Goal: Use online tool/utility: Utilize a website feature to perform a specific function

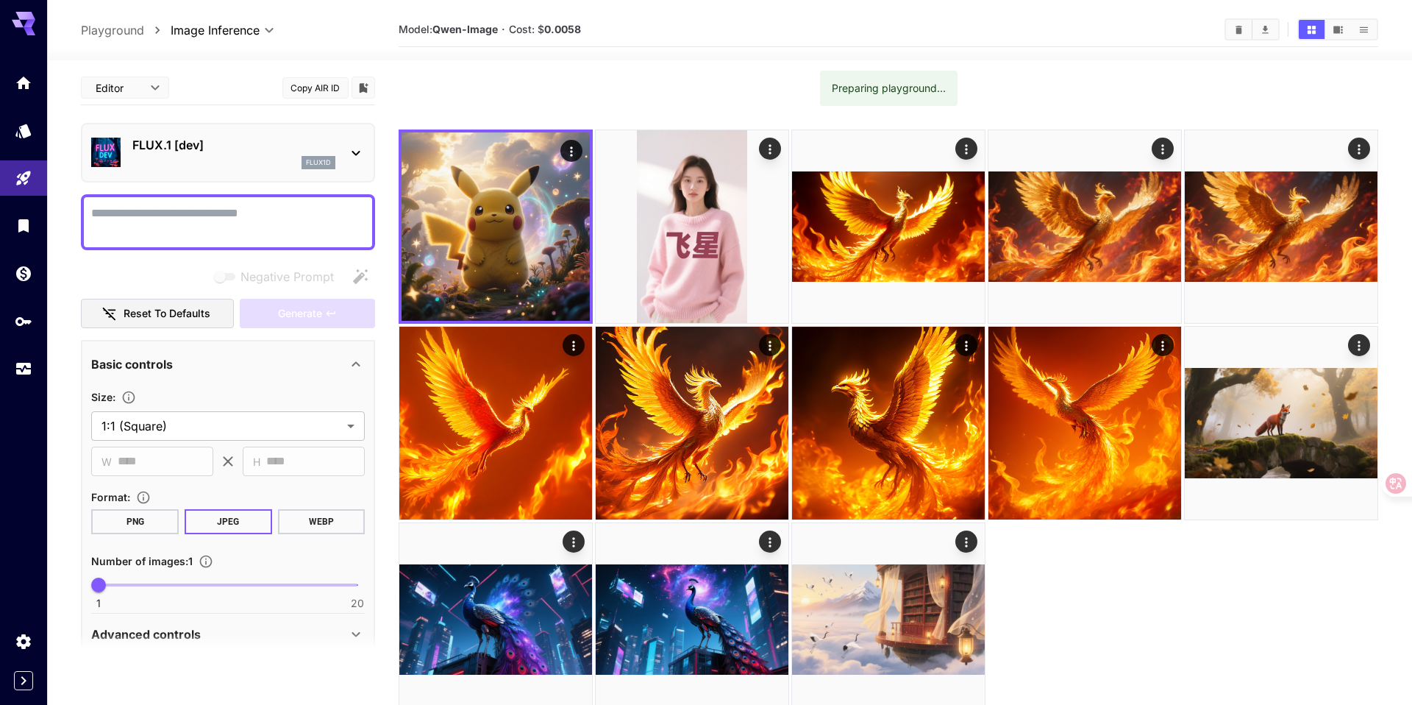
scroll to position [60, 0]
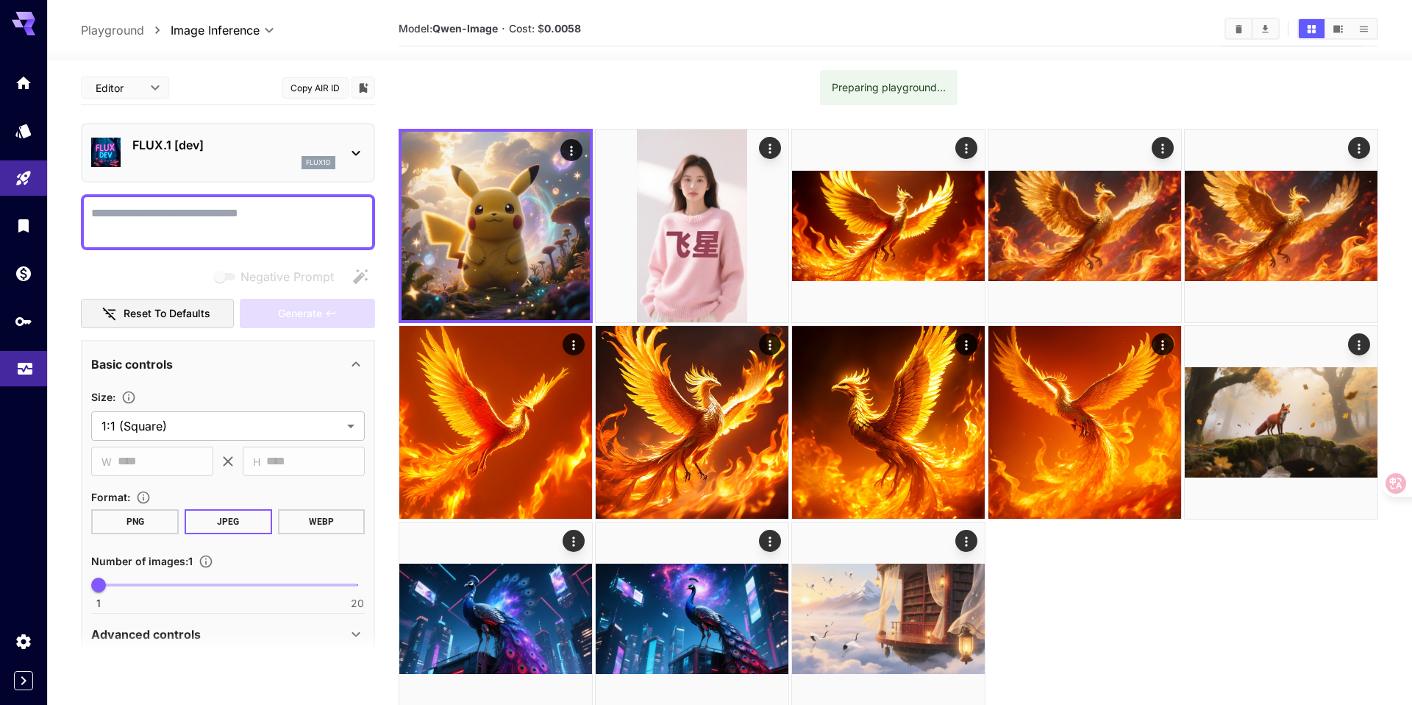
click at [24, 380] on link at bounding box center [23, 369] width 47 height 36
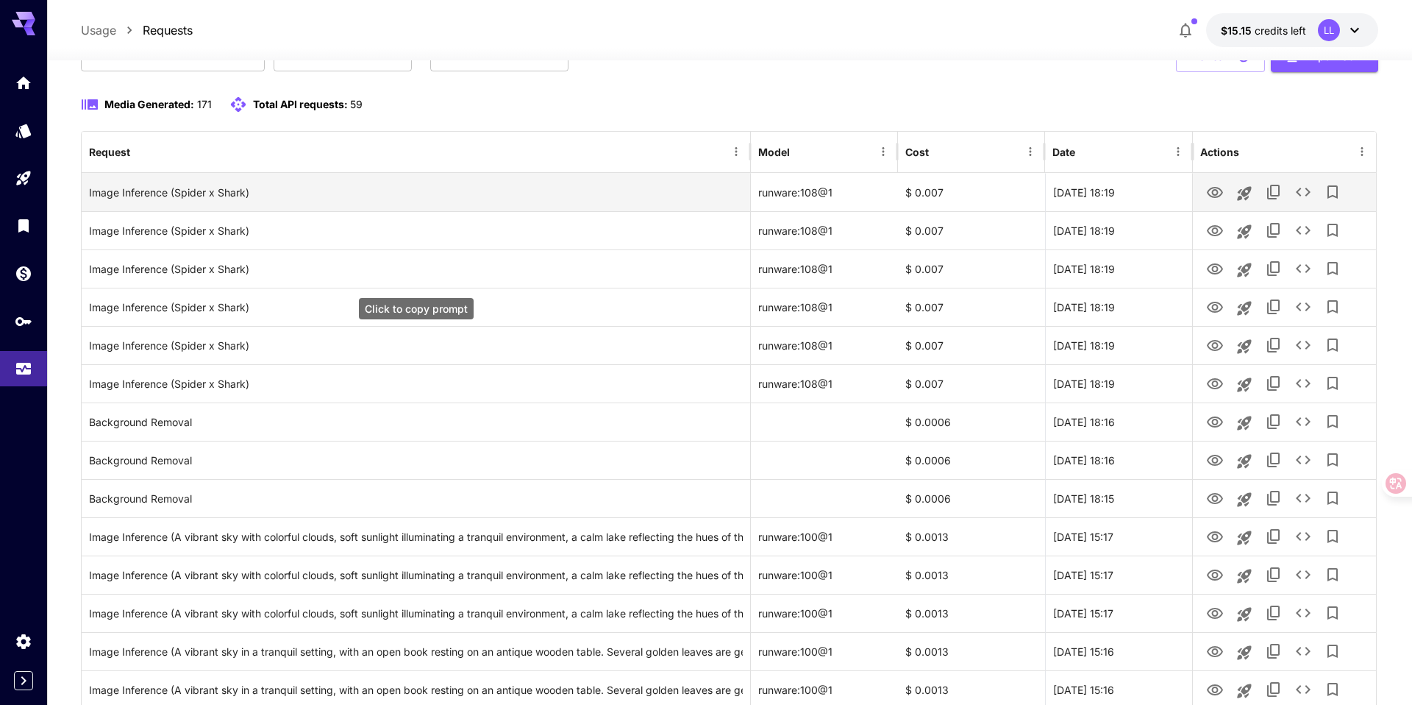
scroll to position [121, 0]
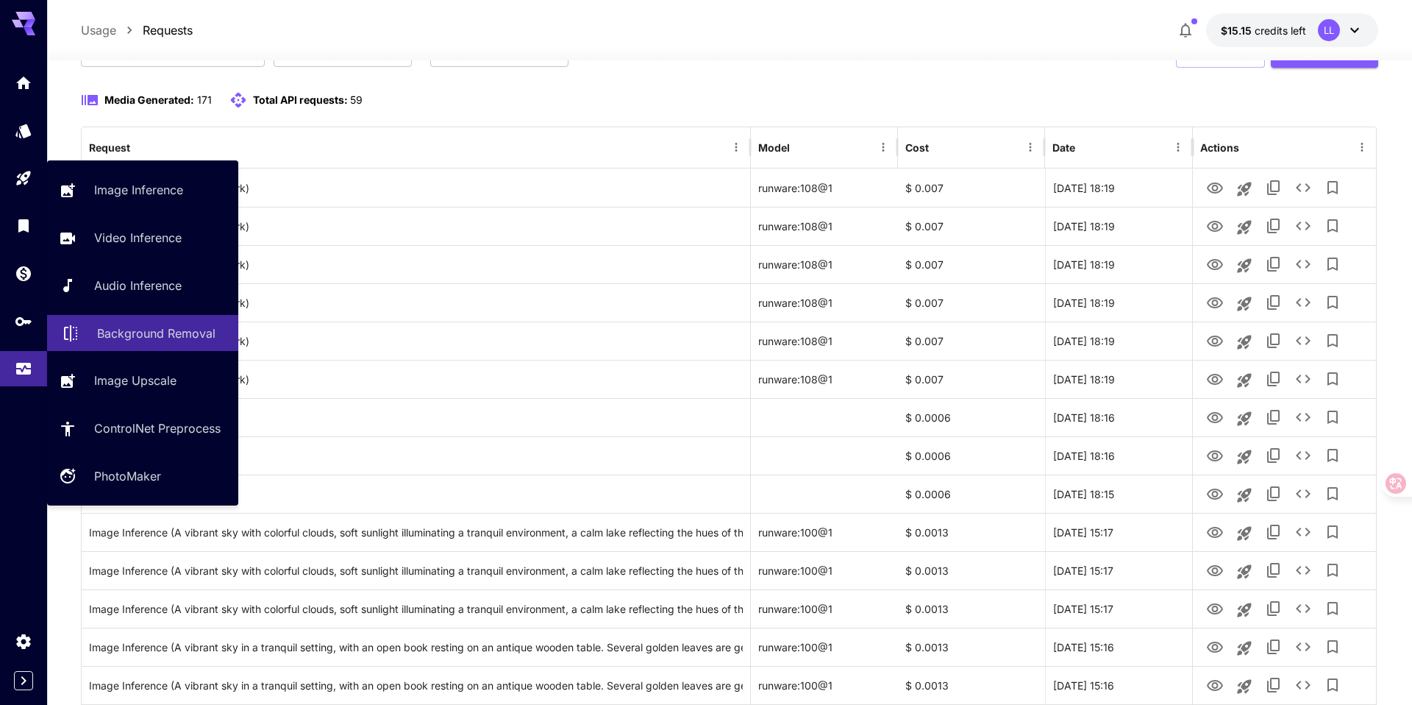
click at [134, 332] on p "Background Removal" at bounding box center [156, 333] width 118 height 18
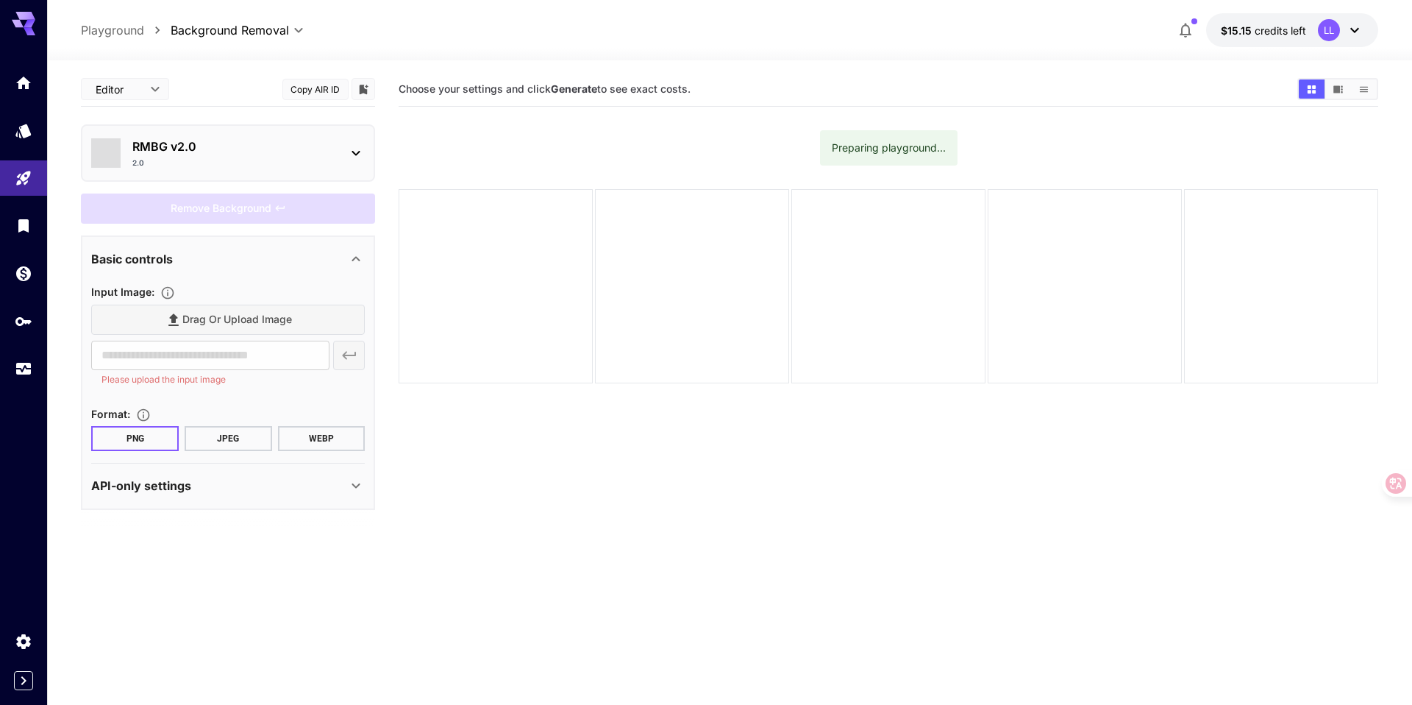
click at [214, 311] on div "Drag or upload image" at bounding box center [228, 320] width 274 height 30
click at [212, 319] on div "Drag or upload image" at bounding box center [228, 320] width 274 height 30
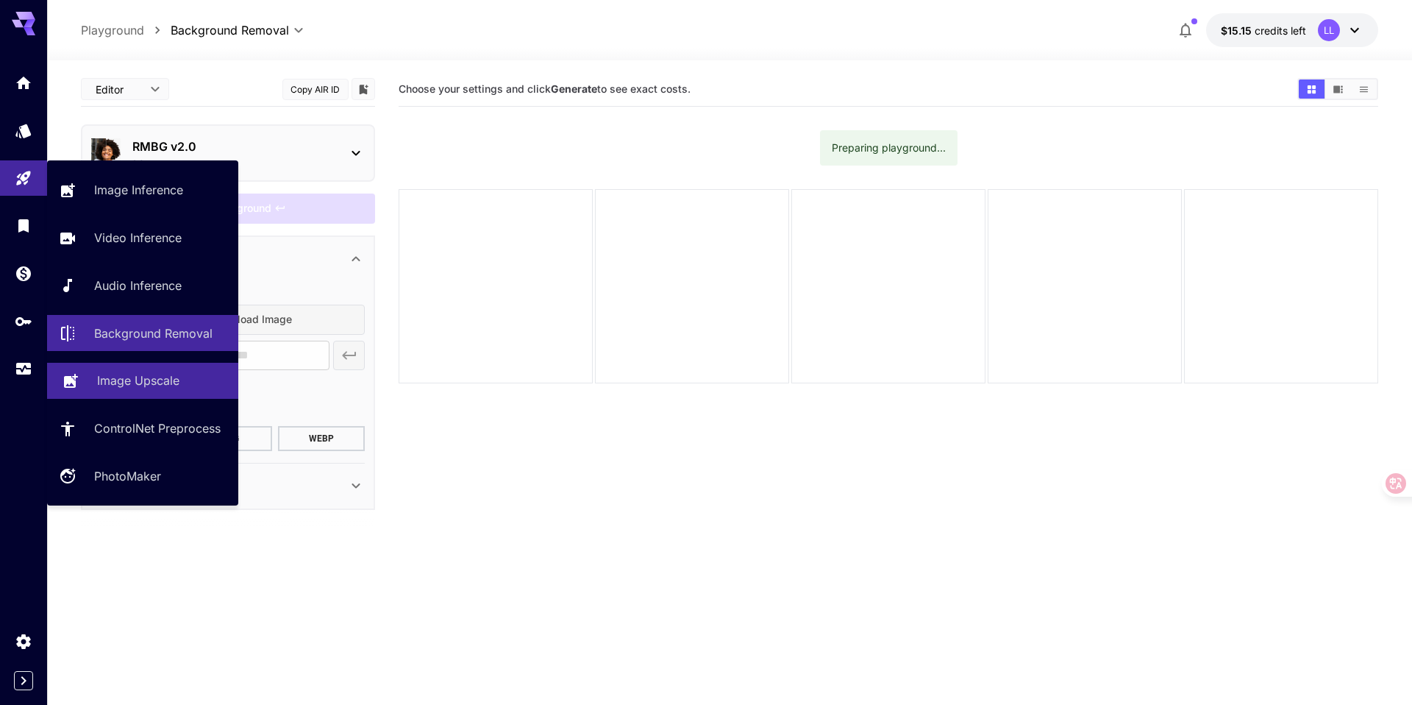
click at [113, 377] on p "Image Upscale" at bounding box center [138, 381] width 82 height 18
type input "**********"
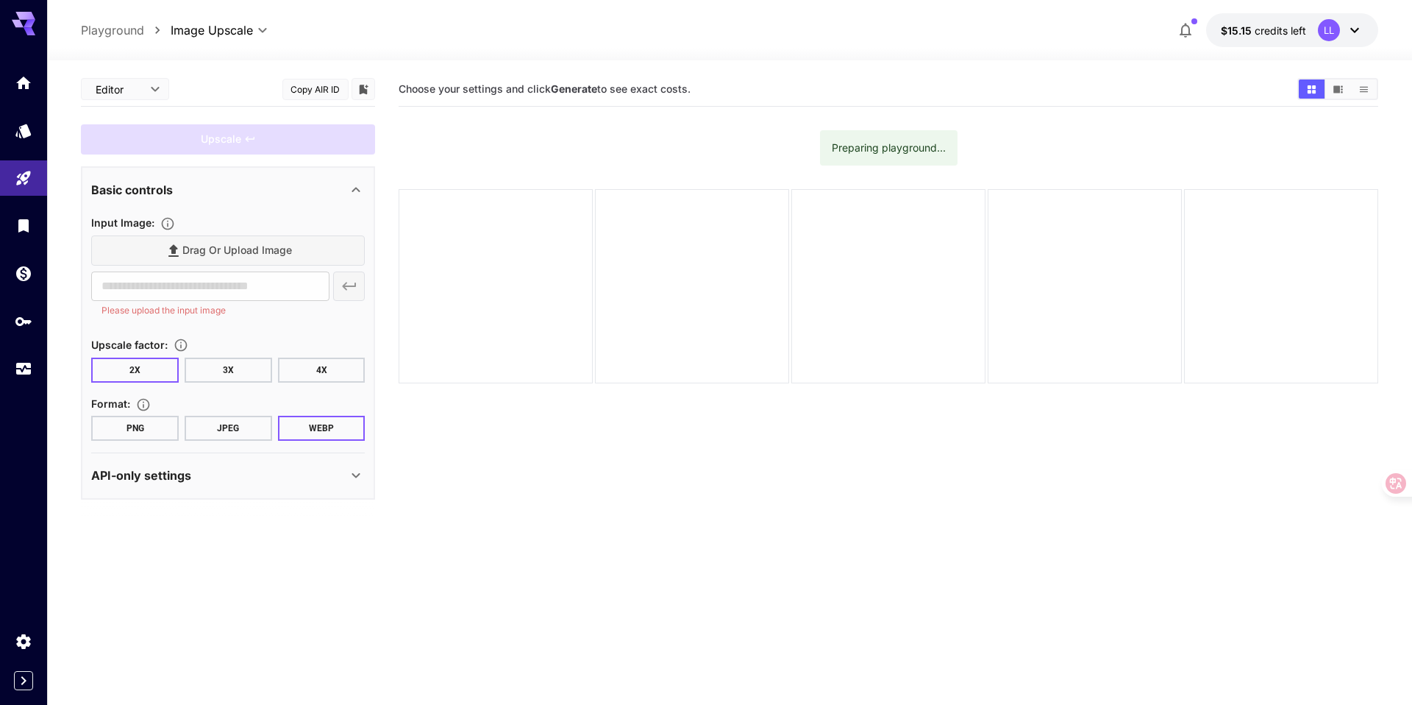
click at [201, 248] on div "Drag or upload image" at bounding box center [228, 250] width 274 height 30
click at [230, 248] on div "Drag or upload image" at bounding box center [228, 250] width 274 height 30
click at [200, 257] on div "Drag or upload image" at bounding box center [228, 250] width 274 height 30
click at [28, 81] on icon "Home" at bounding box center [25, 79] width 15 height 13
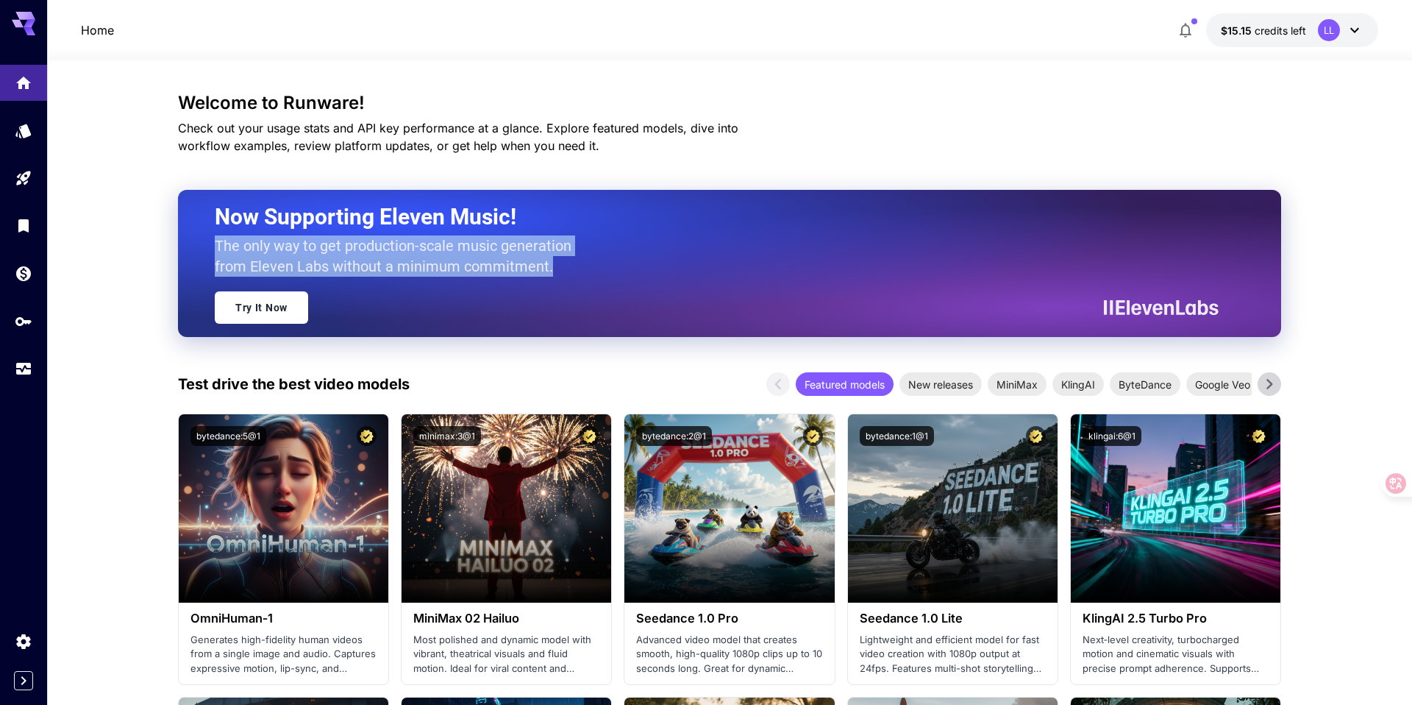
drag, startPoint x: 552, startPoint y: 269, endPoint x: 197, endPoint y: 236, distance: 356.8
click at [197, 236] on div "Now Supporting Eleven Music! The only way to get production-scale music generat…" at bounding box center [729, 263] width 1103 height 147
click at [188, 216] on div at bounding box center [188, 216] width 0 height 0
click at [316, 221] on h2 "Now Supporting Eleven Music!" at bounding box center [711, 217] width 993 height 28
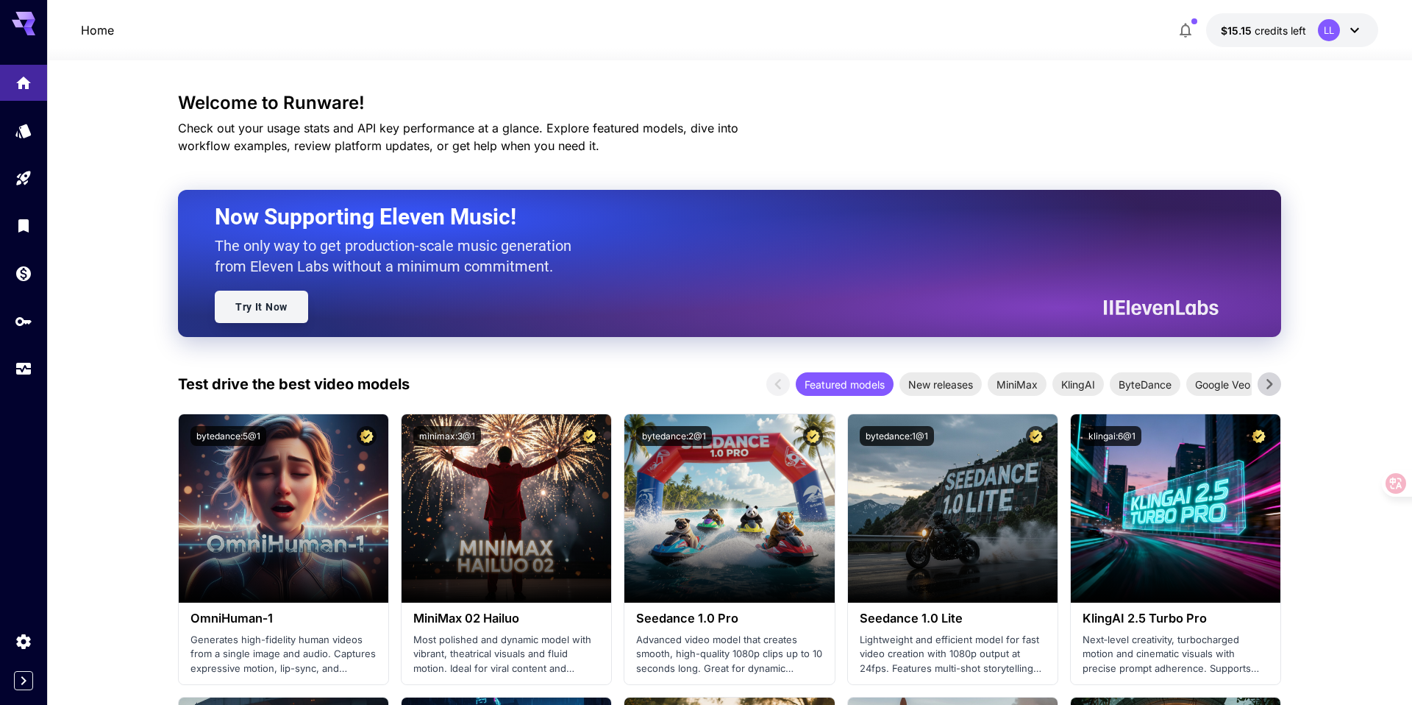
click at [260, 304] on link "Try It Now" at bounding box center [261, 307] width 93 height 32
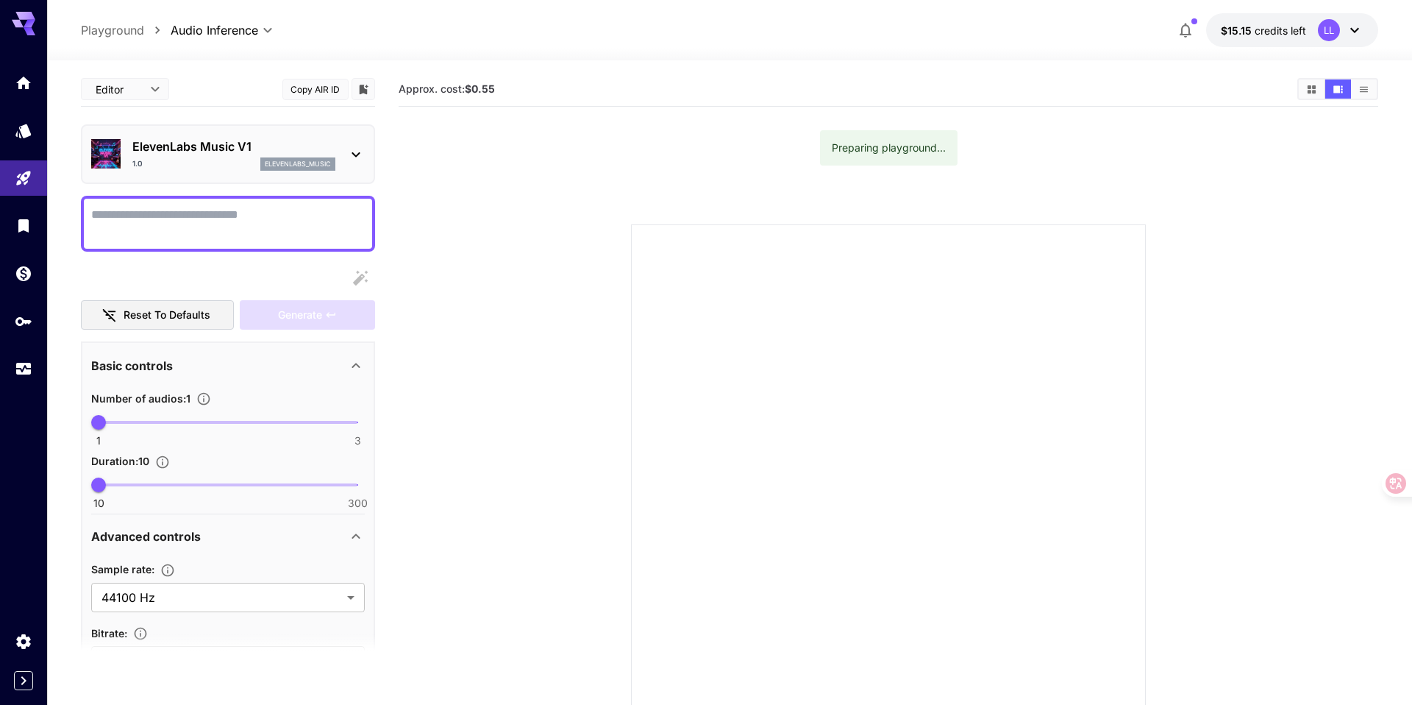
click at [413, 85] on span "Approx. cost: $0.55" at bounding box center [447, 88] width 96 height 13
click at [403, 62] on div at bounding box center [403, 62] width 0 height 0
click at [463, 84] on span "Approx. cost: $0.55" at bounding box center [447, 88] width 96 height 13
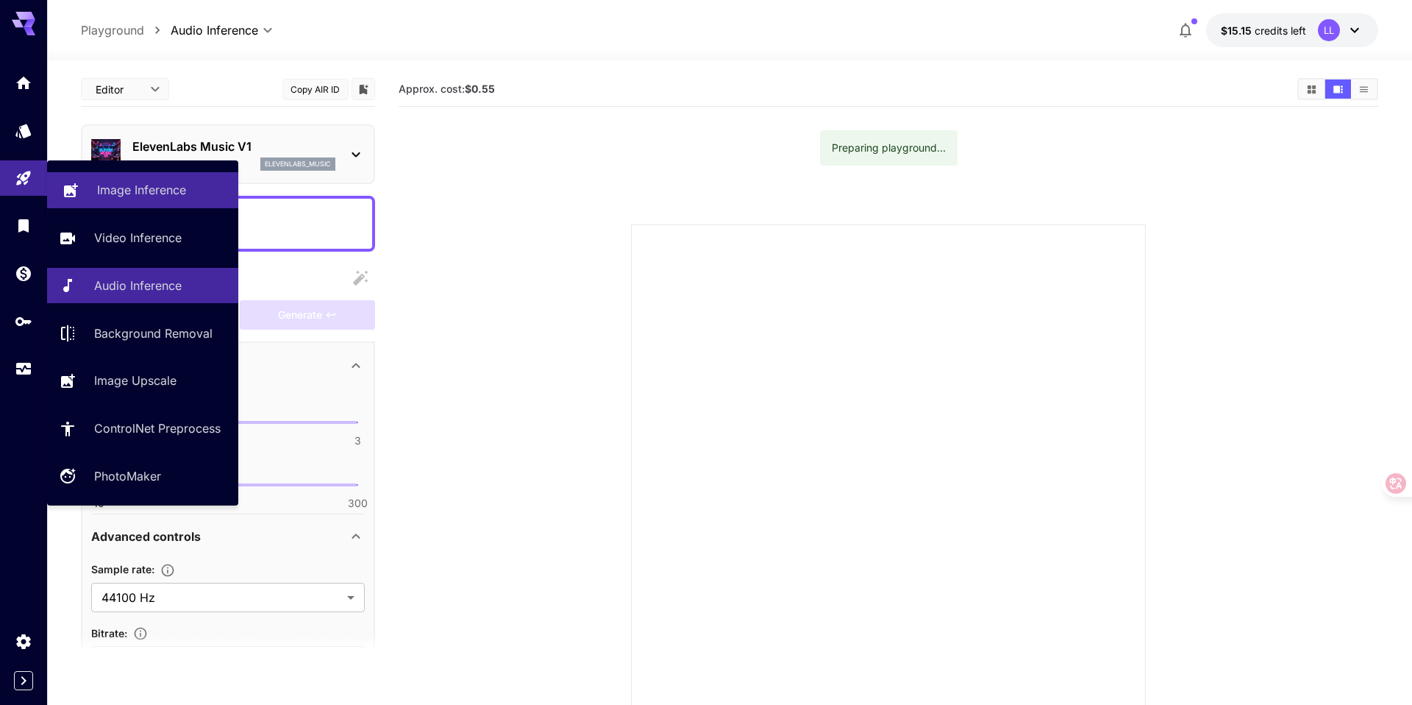
click at [136, 198] on p "Image Inference" at bounding box center [141, 190] width 89 height 18
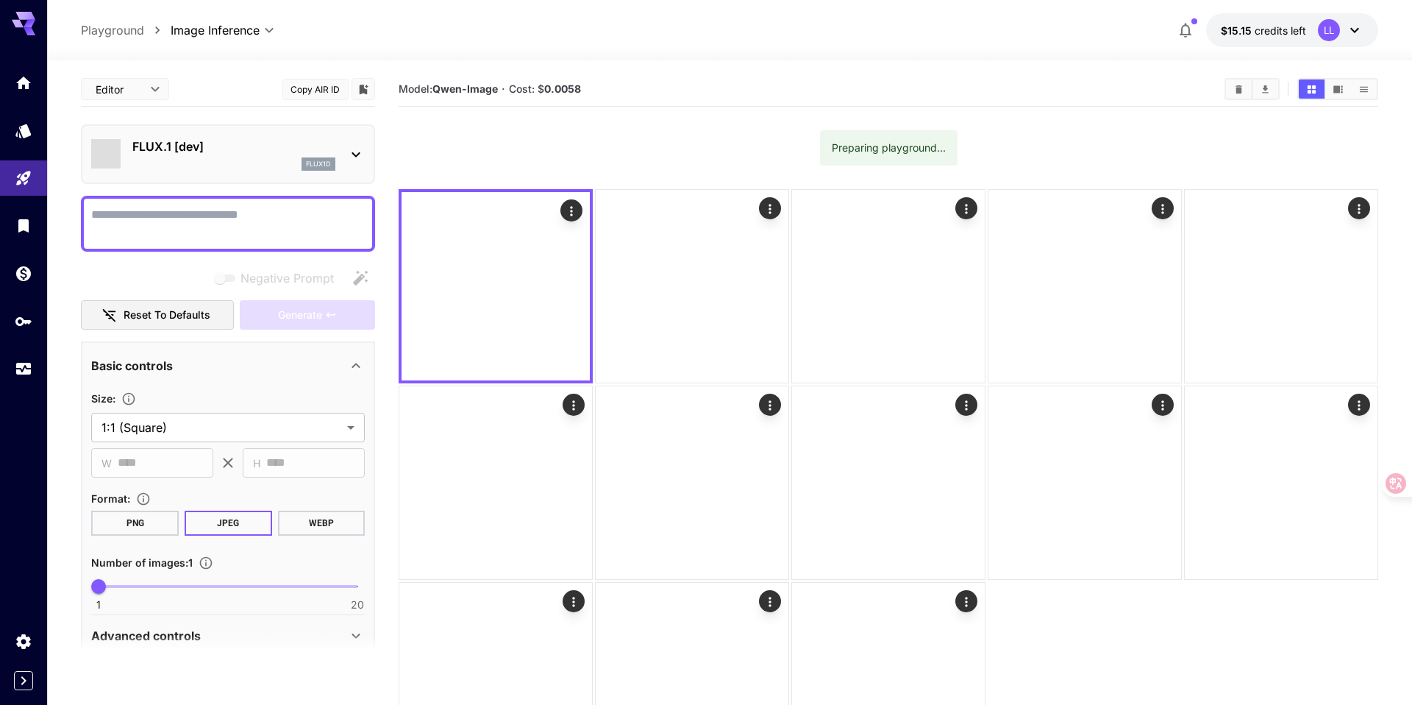
type input "**********"
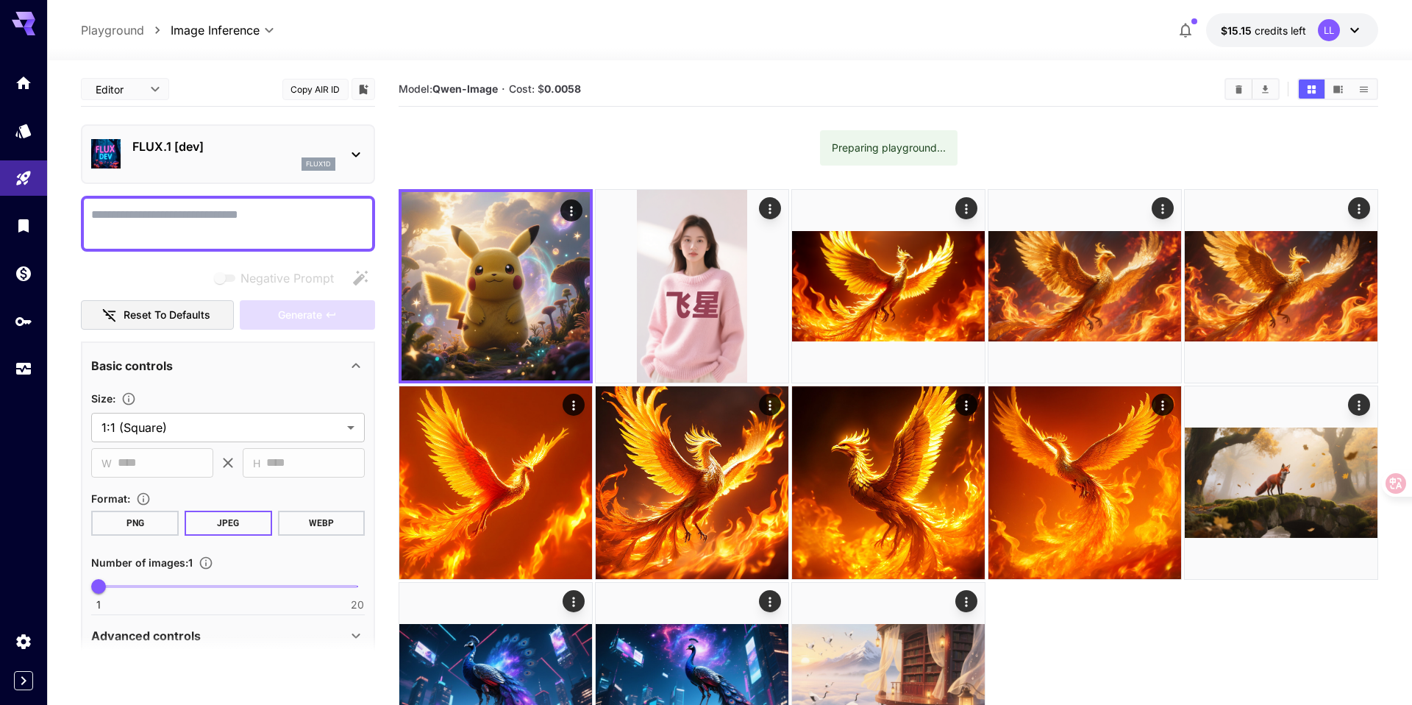
click at [268, 160] on div "flux1d" at bounding box center [233, 163] width 203 height 13
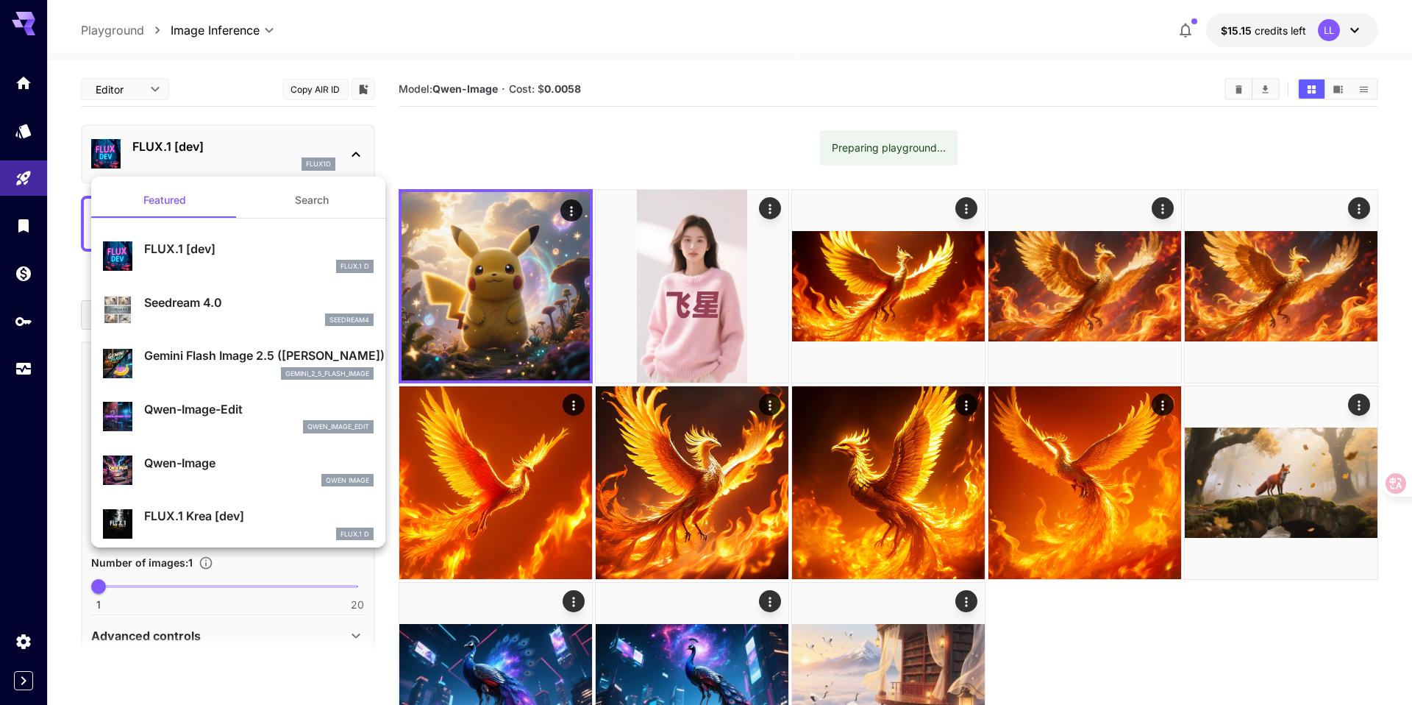
click at [238, 305] on p "Seedream 4.0" at bounding box center [259, 303] width 230 height 18
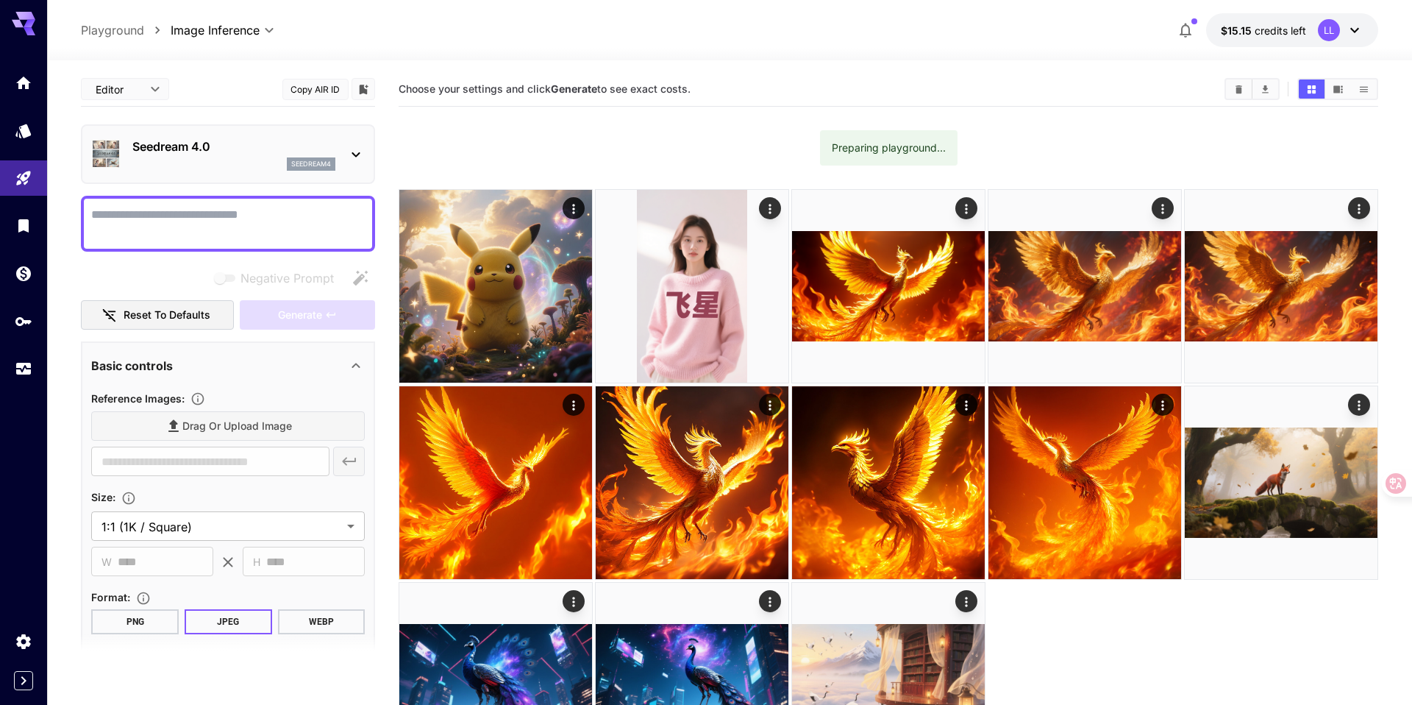
click at [250, 166] on div "seedream4" at bounding box center [233, 163] width 203 height 13
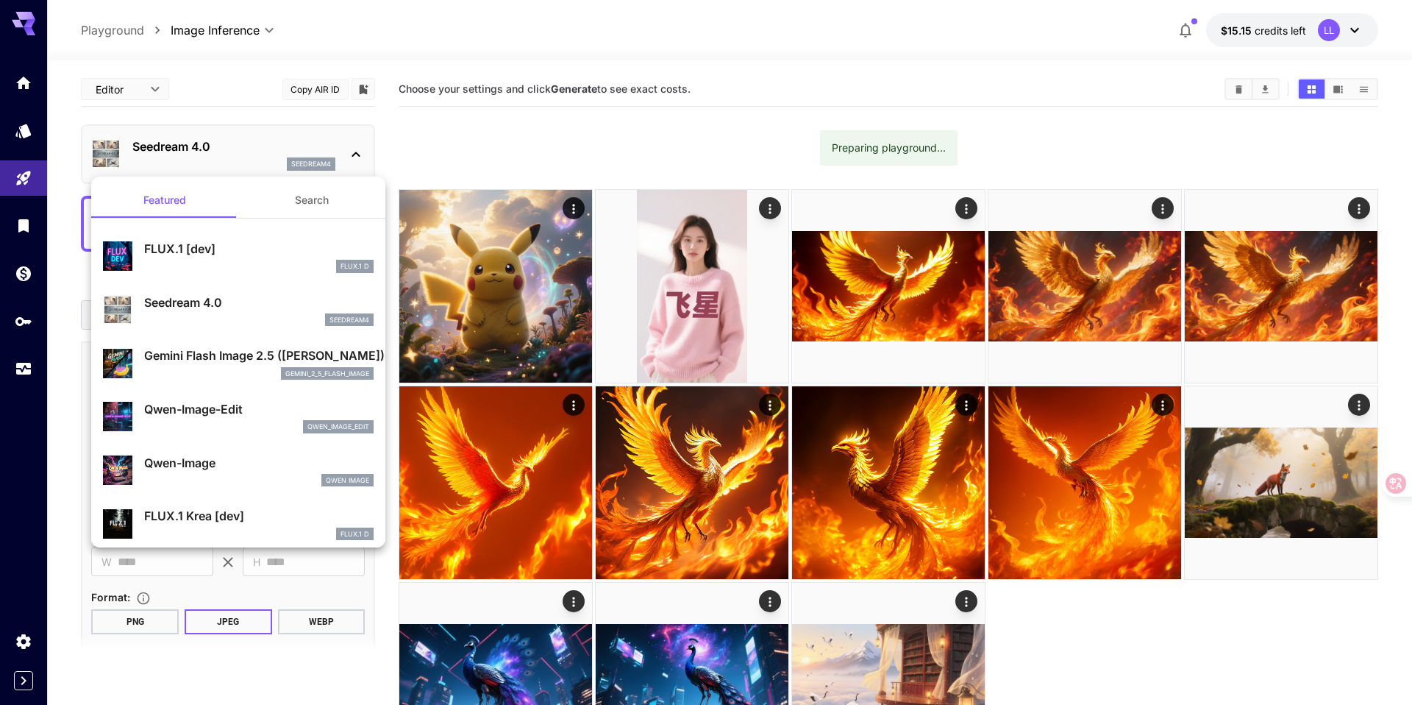
click at [227, 236] on div "FLUX.1 [dev] FLUX.1 D" at bounding box center [238, 256] width 271 height 45
type input "**********"
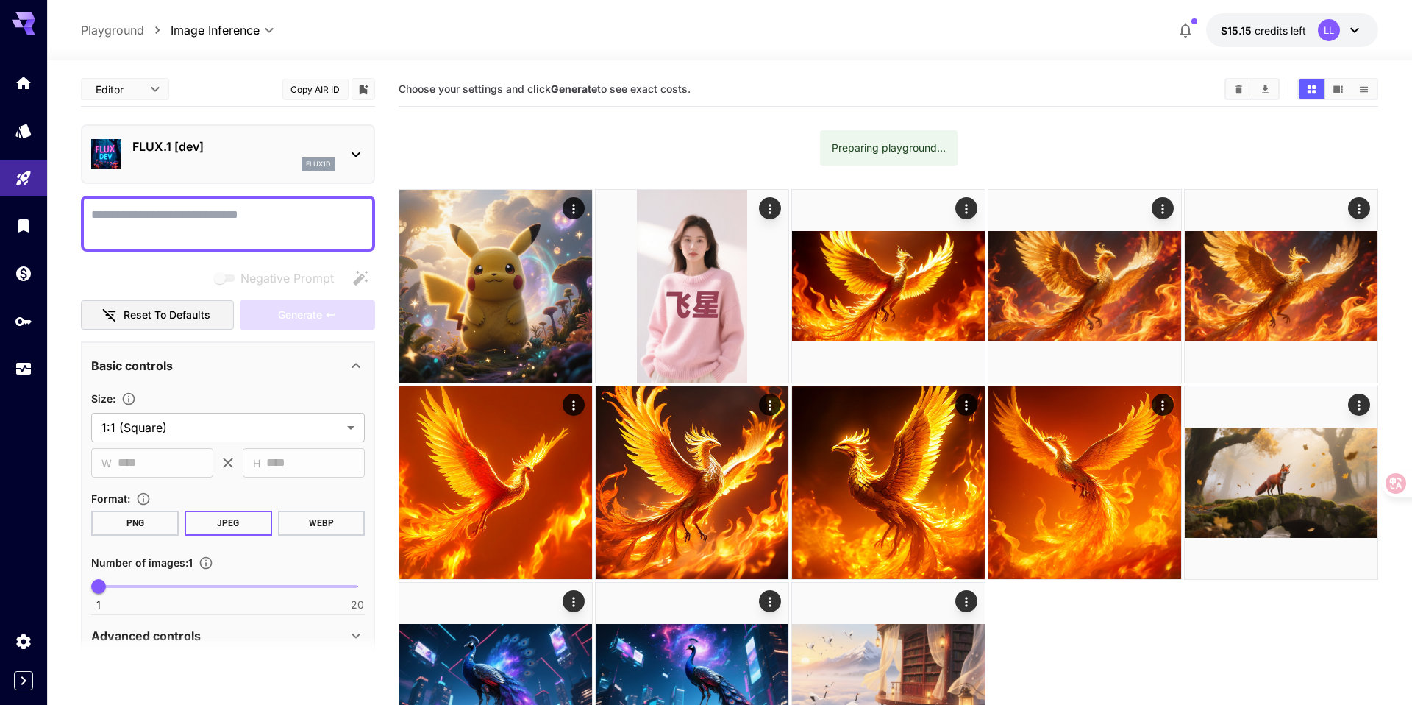
click at [235, 158] on div "flux1d" at bounding box center [233, 163] width 203 height 13
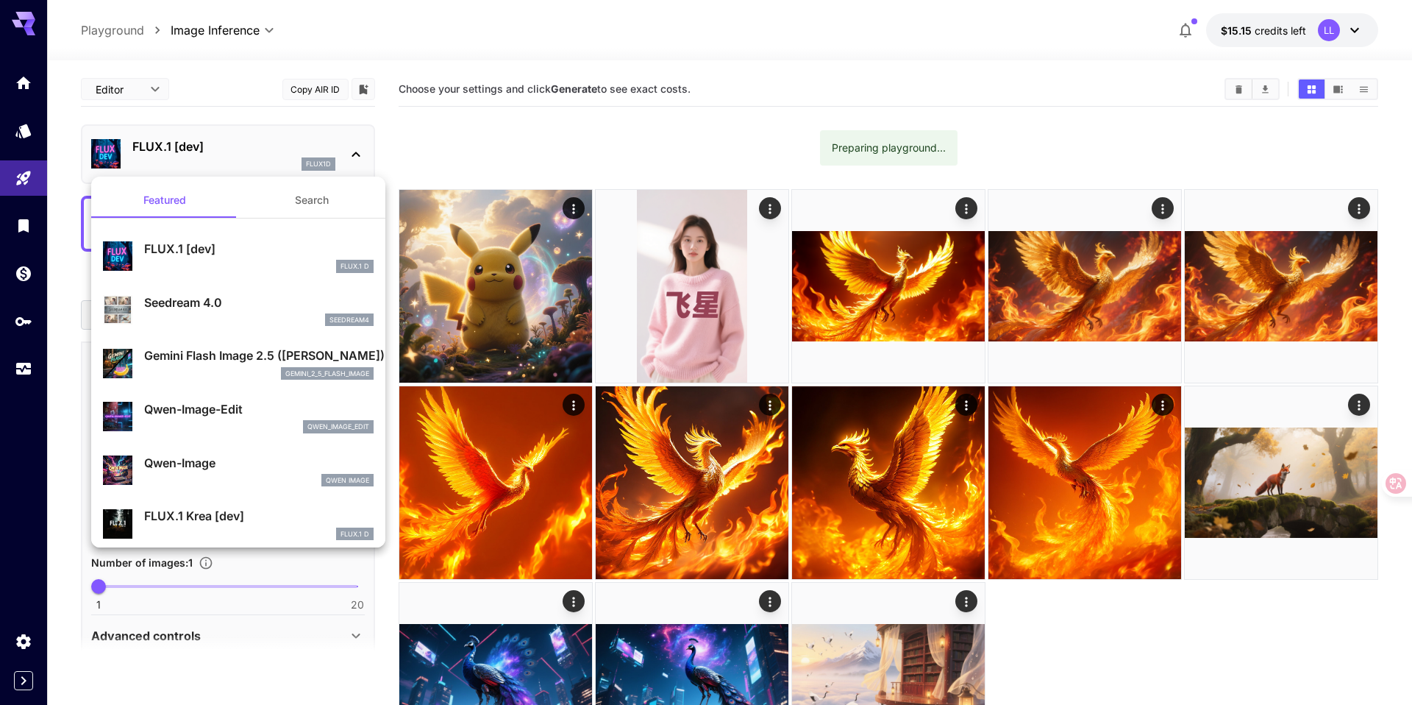
click at [24, 177] on div at bounding box center [706, 352] width 1412 height 705
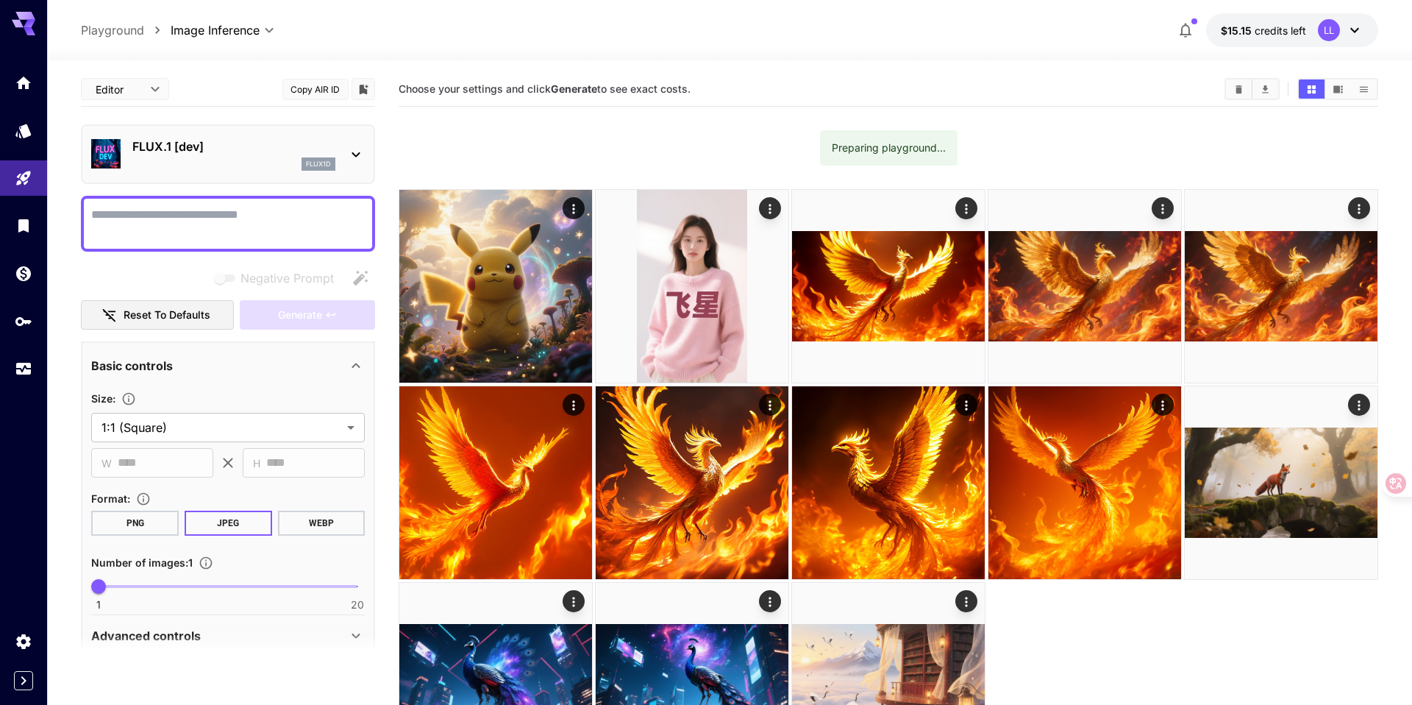
scroll to position [1, 0]
click at [271, 221] on textarea "Negative Prompt" at bounding box center [228, 222] width 274 height 35
type textarea "*"
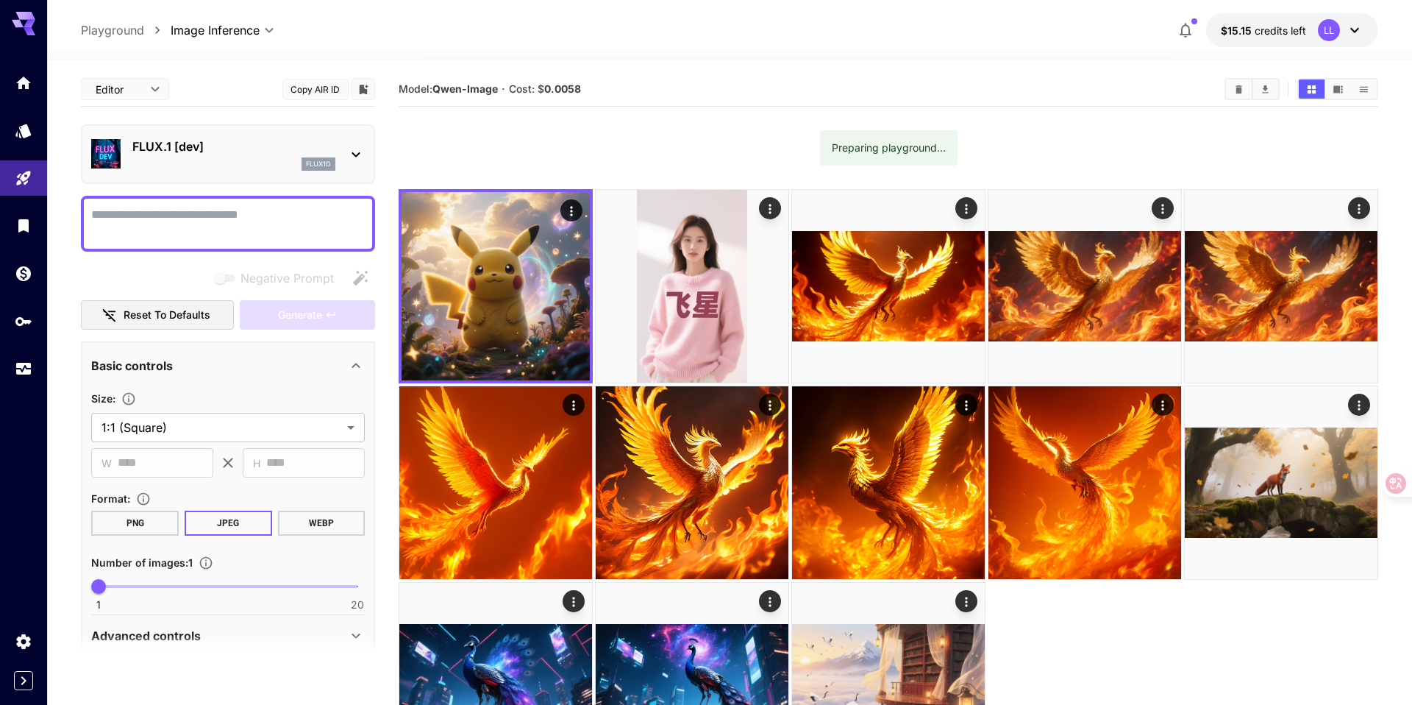
click at [894, 61] on div "**********" at bounding box center [729, 440] width 1297 height 761
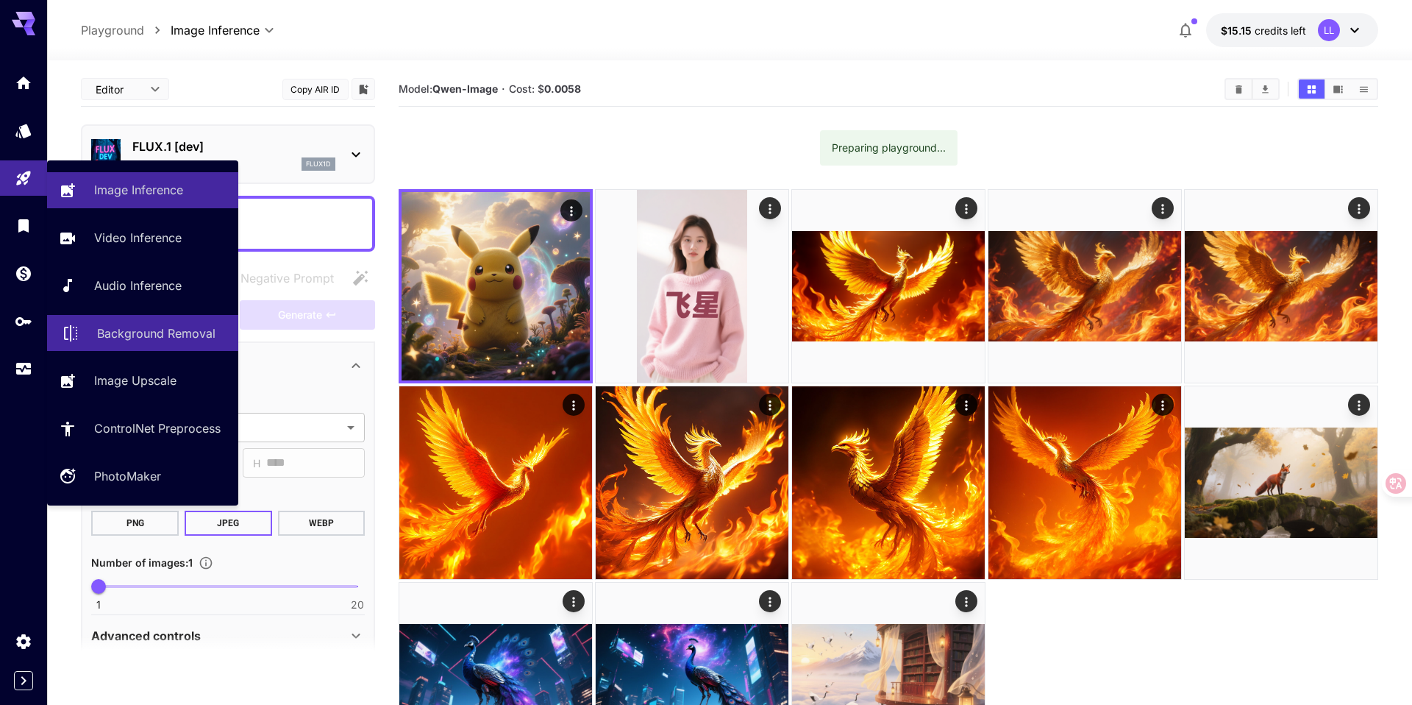
click at [130, 328] on p "Background Removal" at bounding box center [156, 333] width 118 height 18
type input "**********"
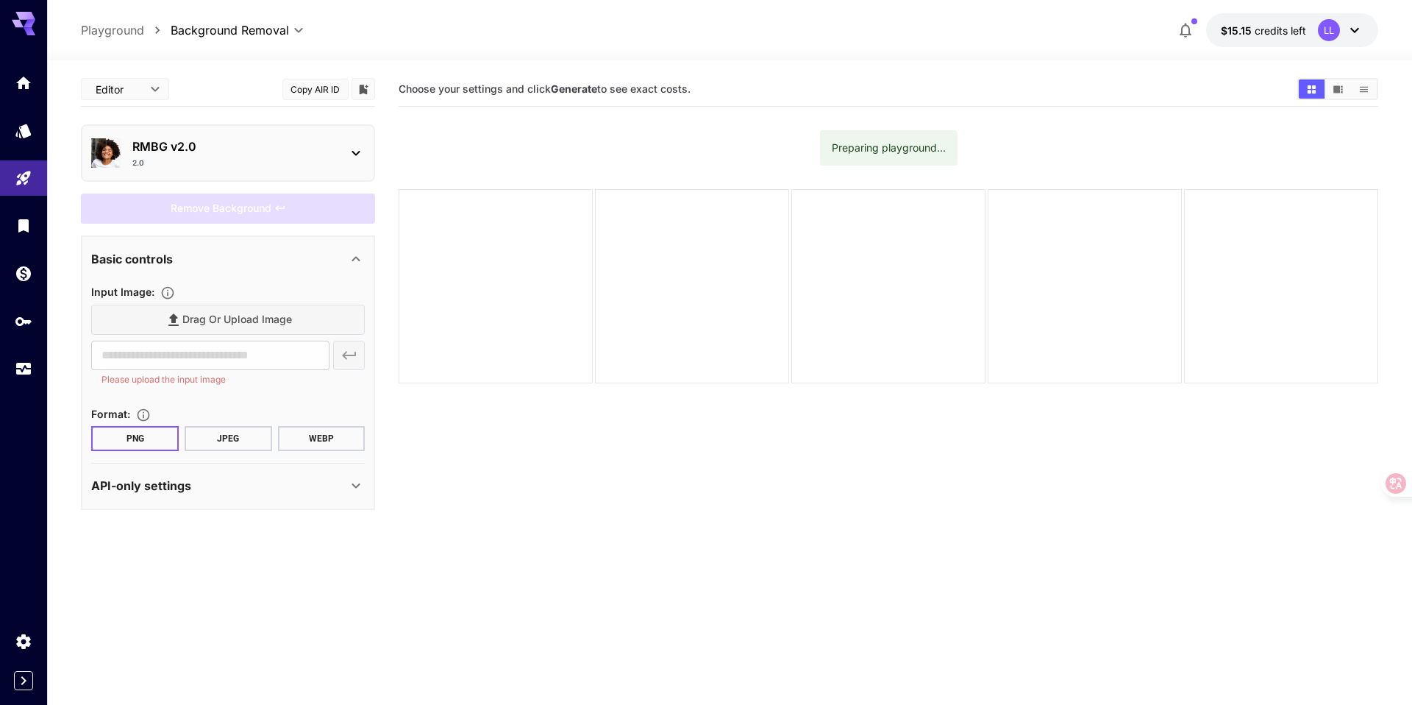
click at [641, 141] on section "Choose your settings and click Generate to see exact costs. Preparing playgroun…" at bounding box center [888, 424] width 979 height 705
click at [556, 168] on section "Choose your settings and click Generate to see exact costs. Preparing playgroun…" at bounding box center [888, 424] width 979 height 705
click at [290, 143] on p "RMBG v2.0" at bounding box center [233, 147] width 203 height 18
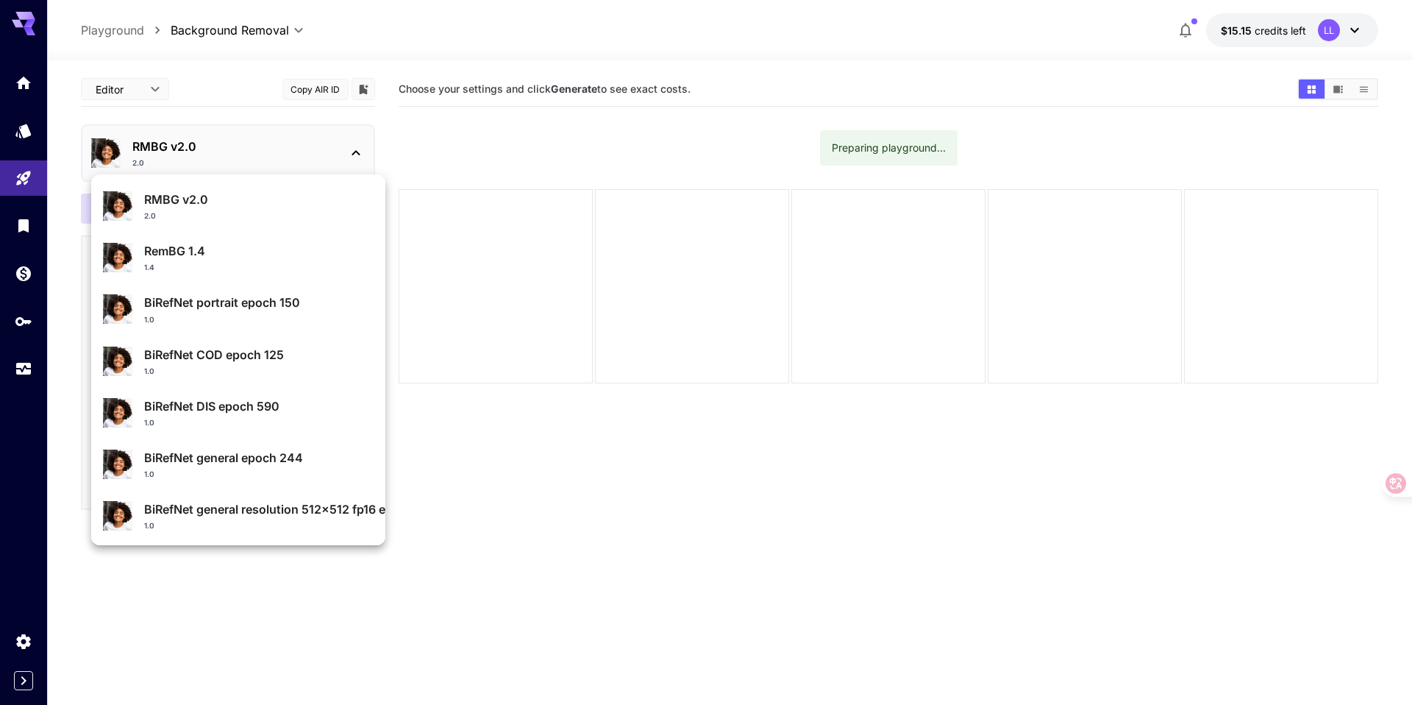
click at [463, 138] on div at bounding box center [706, 352] width 1412 height 705
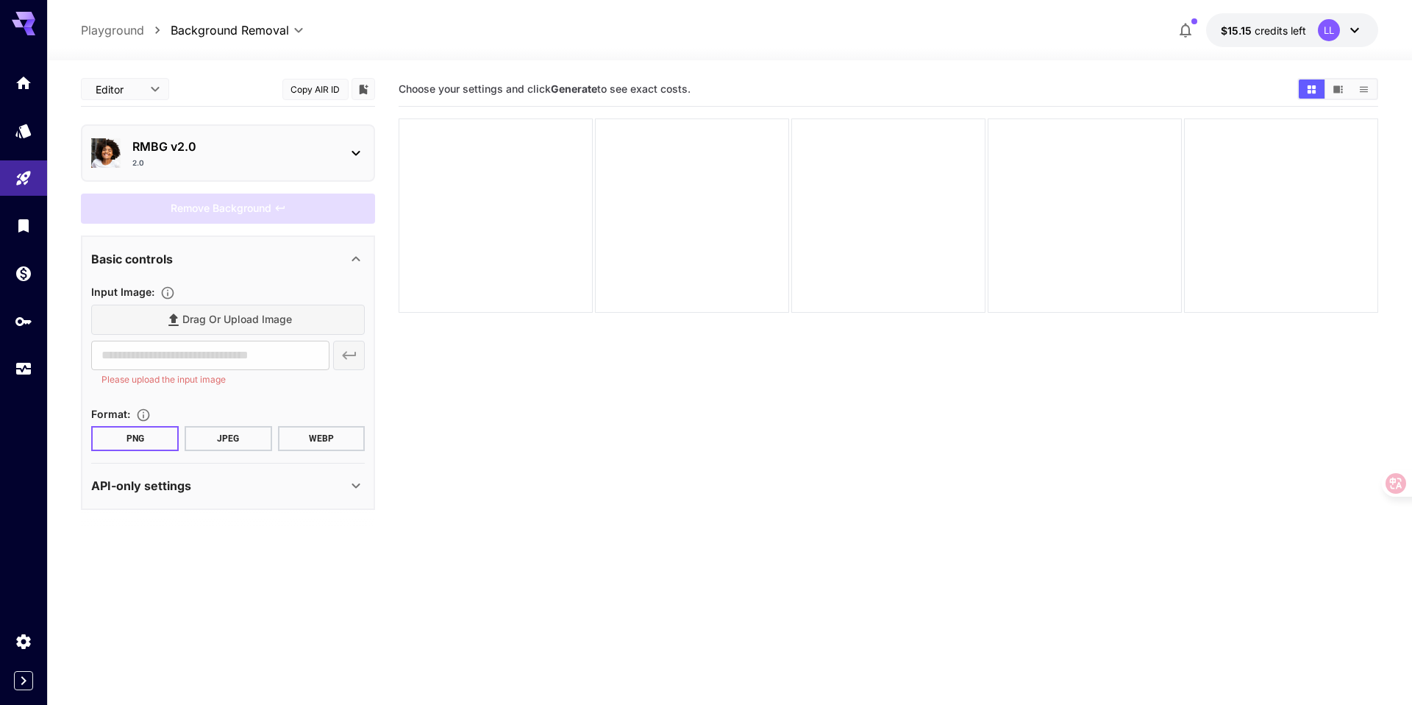
click at [472, 26] on div "**********" at bounding box center [729, 30] width 1297 height 34
click at [582, 407] on section "Choose your settings and click Generate to see exact costs." at bounding box center [888, 424] width 979 height 705
